Goal: Find specific page/section: Find specific page/section

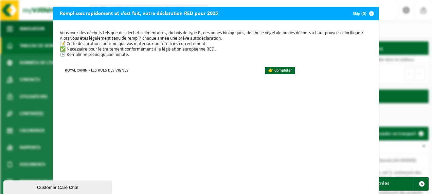
click at [360, 13] on button "Skip (0)" at bounding box center [362, 14] width 31 height 14
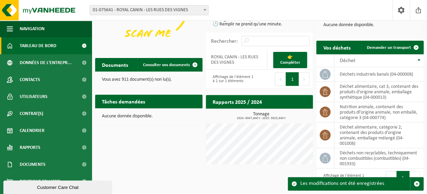
scroll to position [88, 0]
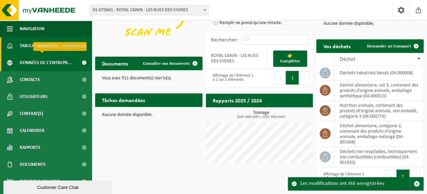
click at [79, 59] on span at bounding box center [83, 62] width 15 height 17
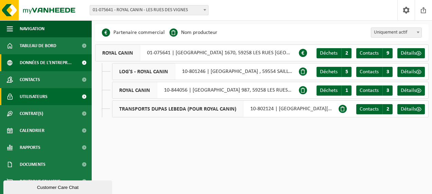
click at [45, 103] on span "Utilisateurs" at bounding box center [34, 96] width 28 height 17
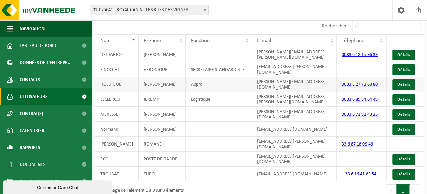
scroll to position [40, 0]
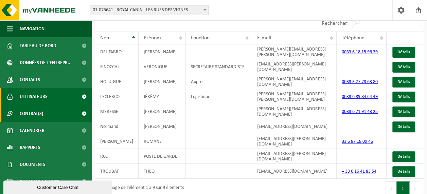
click at [36, 112] on span "Contrat(s)" at bounding box center [31, 113] width 23 height 17
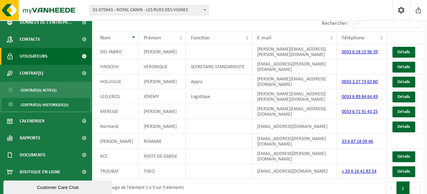
scroll to position [44, 0]
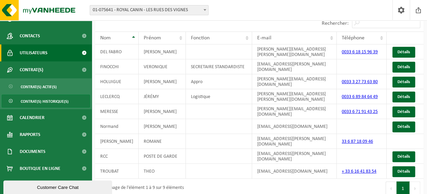
click at [44, 139] on link "Rapports" at bounding box center [46, 134] width 92 height 17
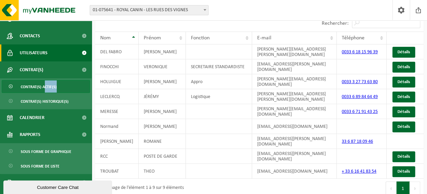
drag, startPoint x: 45, startPoint y: 93, endPoint x: 45, endPoint y: 88, distance: 4.8
click at [45, 88] on ul "Contrat(s) actif(s) Contrat(s) historique(s)" at bounding box center [46, 93] width 92 height 31
click at [45, 88] on span "Contrat(s) actif(s)" at bounding box center [39, 86] width 36 height 13
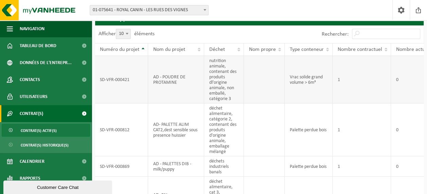
scroll to position [117, 0]
